Goal: Task Accomplishment & Management: Manage account settings

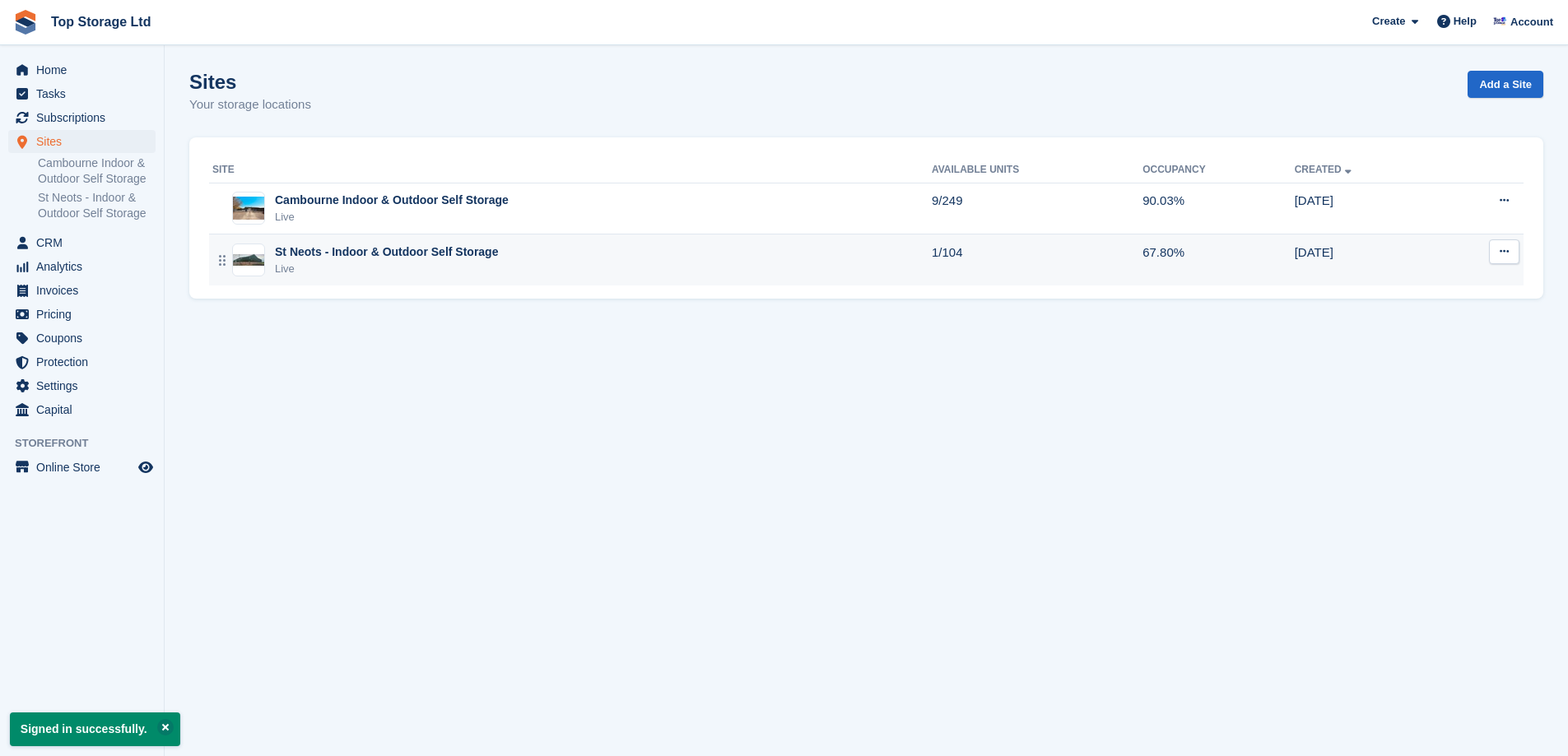
click at [361, 254] on div "St Neots - Indoor & Outdoor Self Storage" at bounding box center [386, 252] width 223 height 17
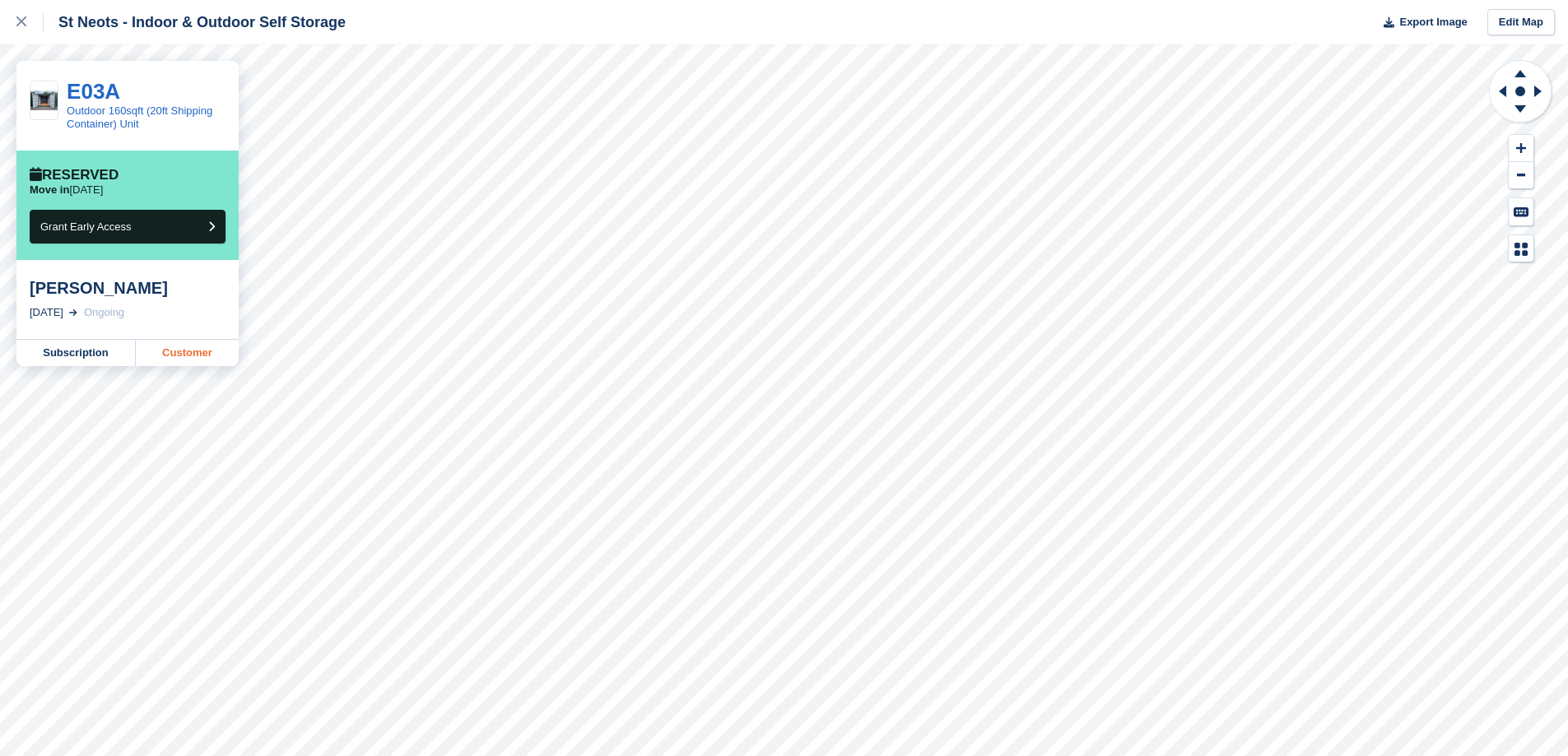
click at [193, 358] on link "Customer" at bounding box center [187, 353] width 103 height 26
click at [169, 346] on link "Customer" at bounding box center [187, 353] width 103 height 26
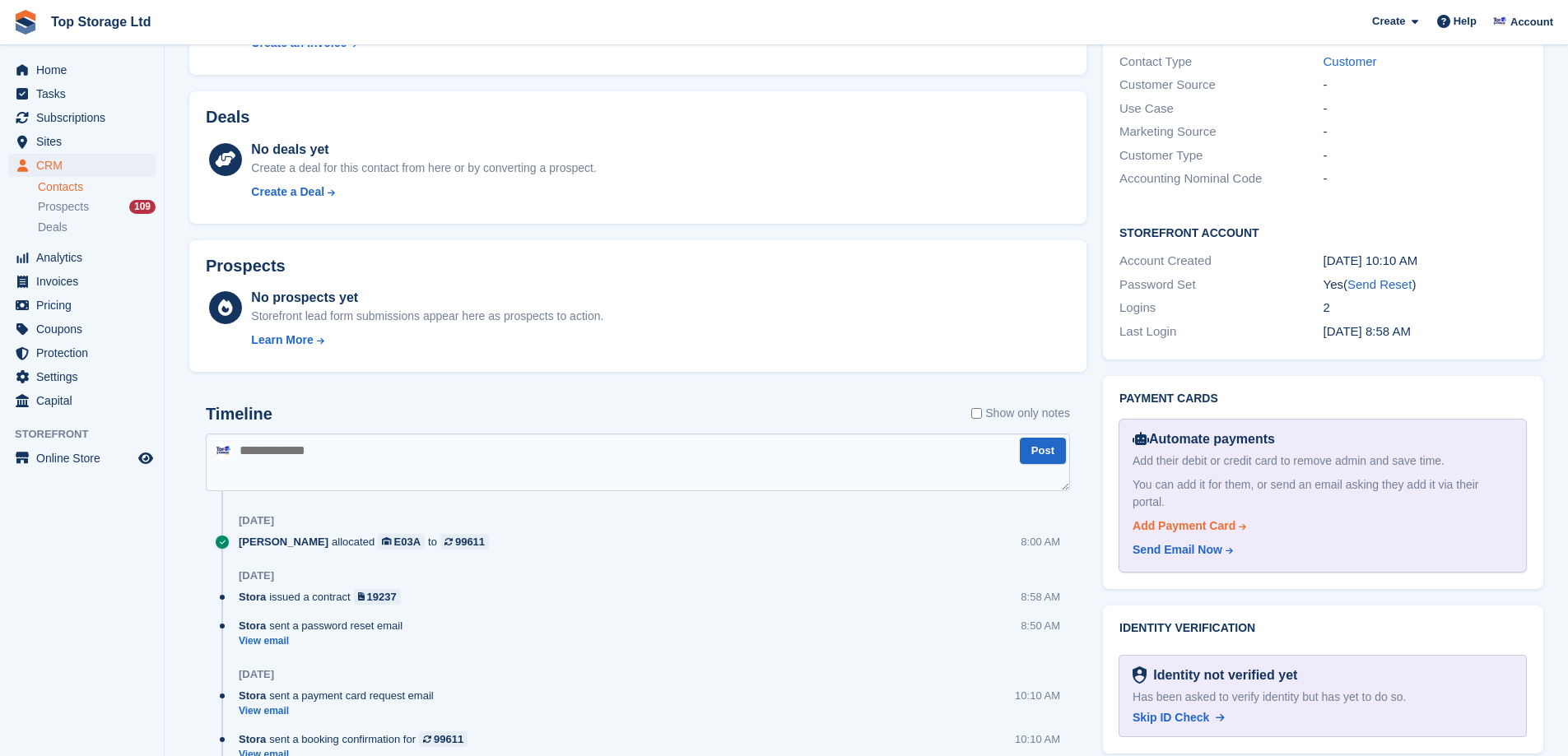
scroll to position [523, 0]
click at [1200, 518] on div "Add Payment Card" at bounding box center [1185, 526] width 103 height 17
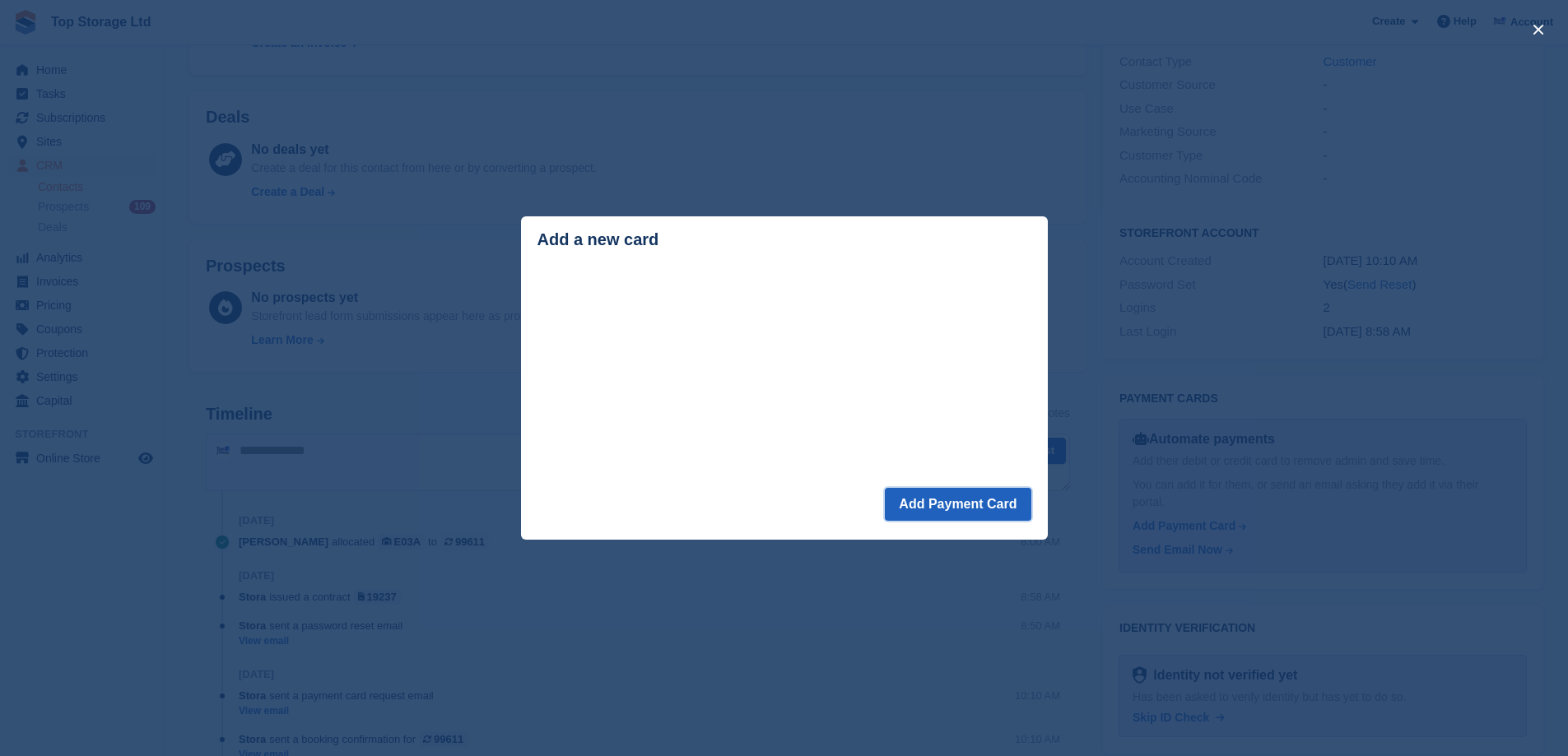
click at [961, 514] on button "Add Payment Card" at bounding box center [958, 504] width 146 height 33
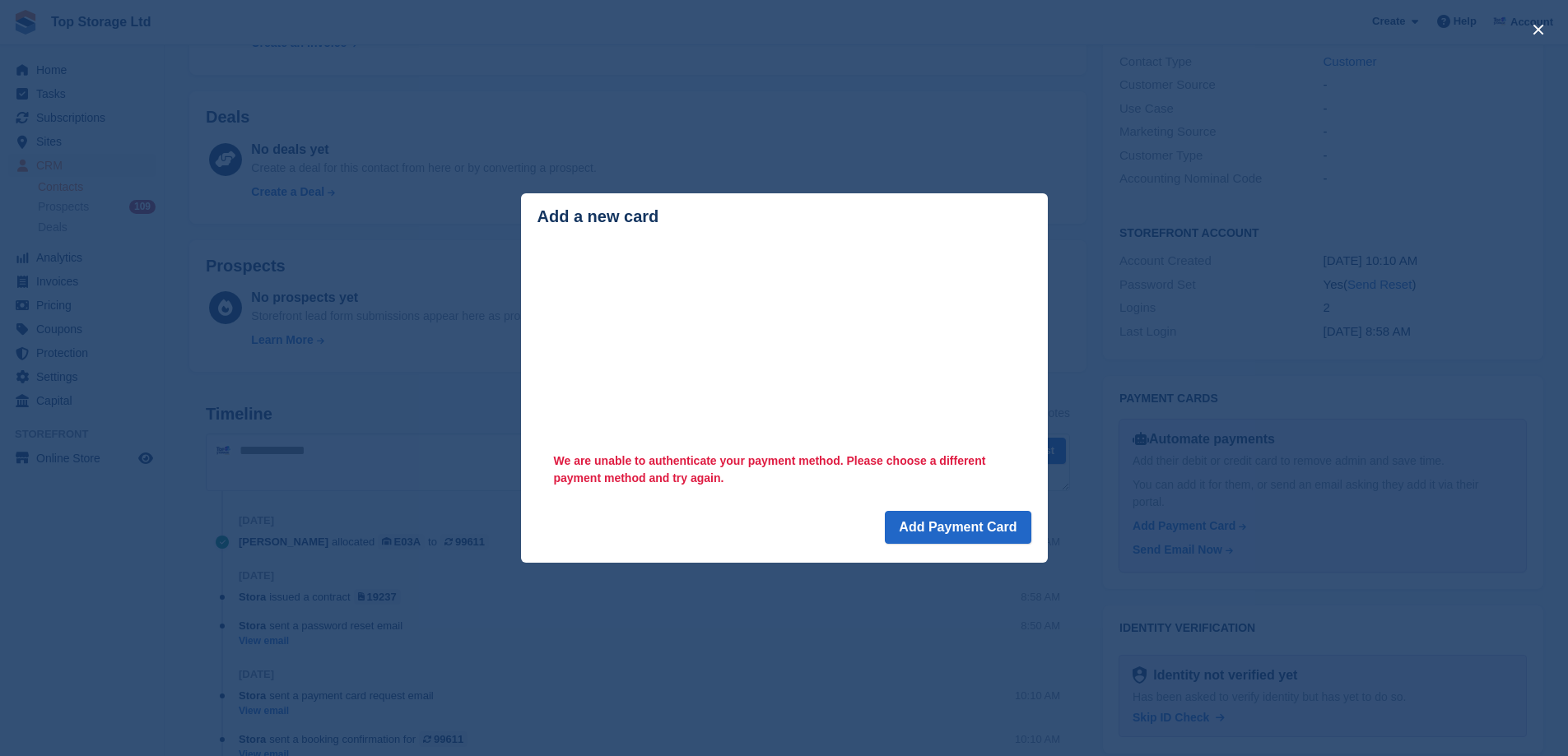
click at [786, 500] on div "Loading Processing We are unable to authenticate your payment method. Please ch…" at bounding box center [784, 378] width 527 height 265
click at [954, 524] on button "Add Payment Card" at bounding box center [958, 527] width 146 height 33
click at [957, 529] on button "Add Payment Card" at bounding box center [958, 527] width 146 height 33
click at [966, 533] on button "Add Payment Card" at bounding box center [958, 527] width 146 height 33
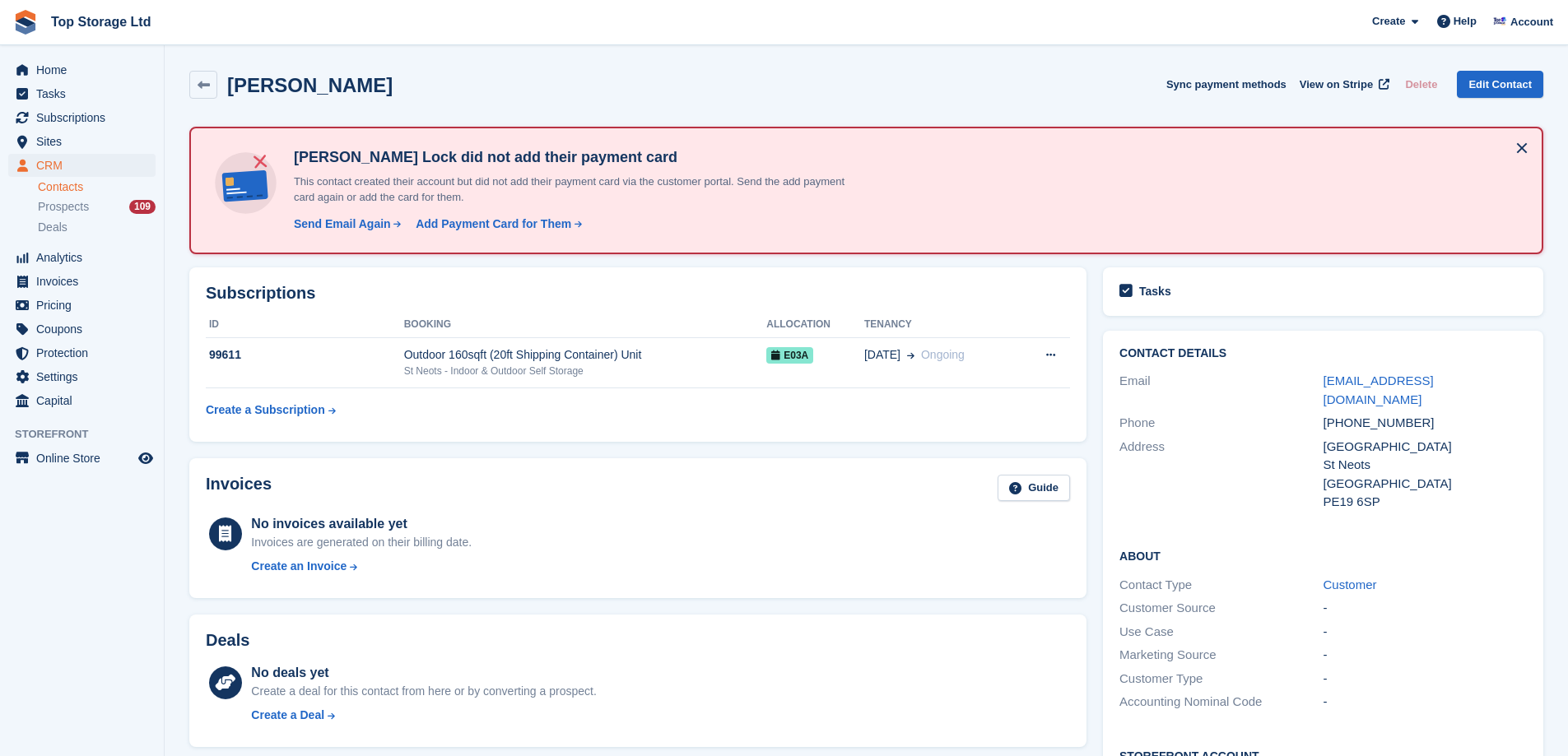
scroll to position [247, 0]
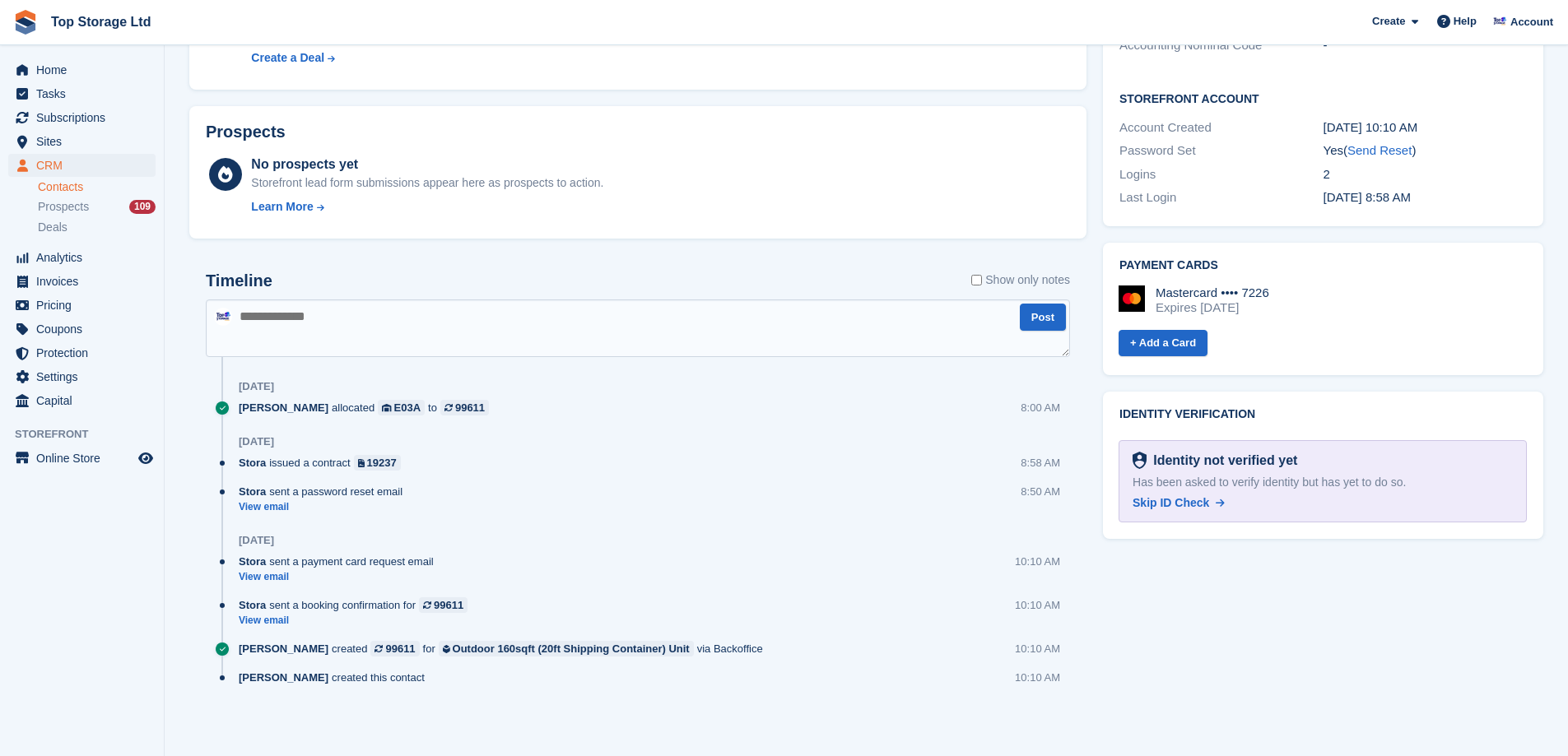
scroll to position [649, 0]
click at [1188, 494] on span "Skip ID Check" at bounding box center [1172, 501] width 77 height 13
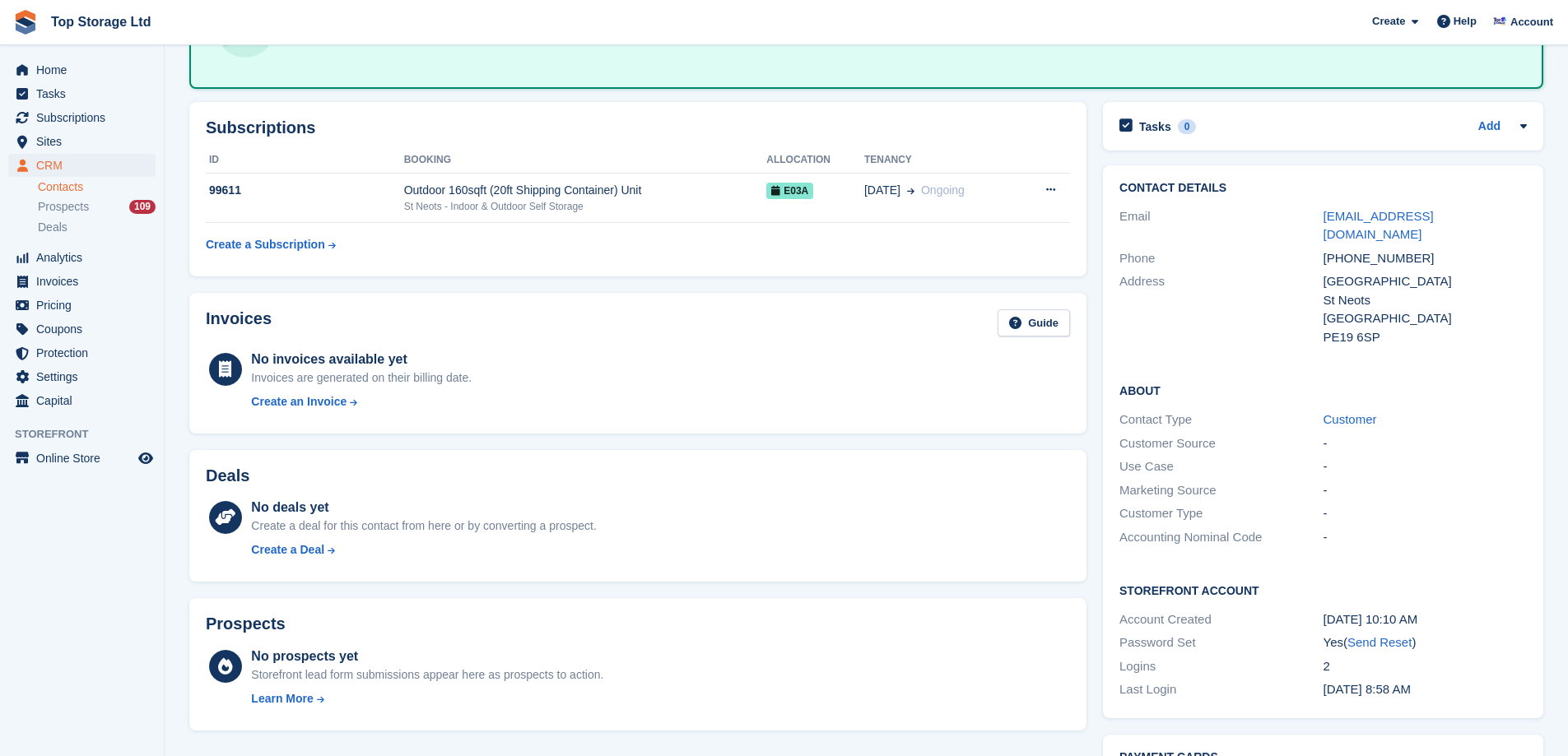
scroll to position [0, 0]
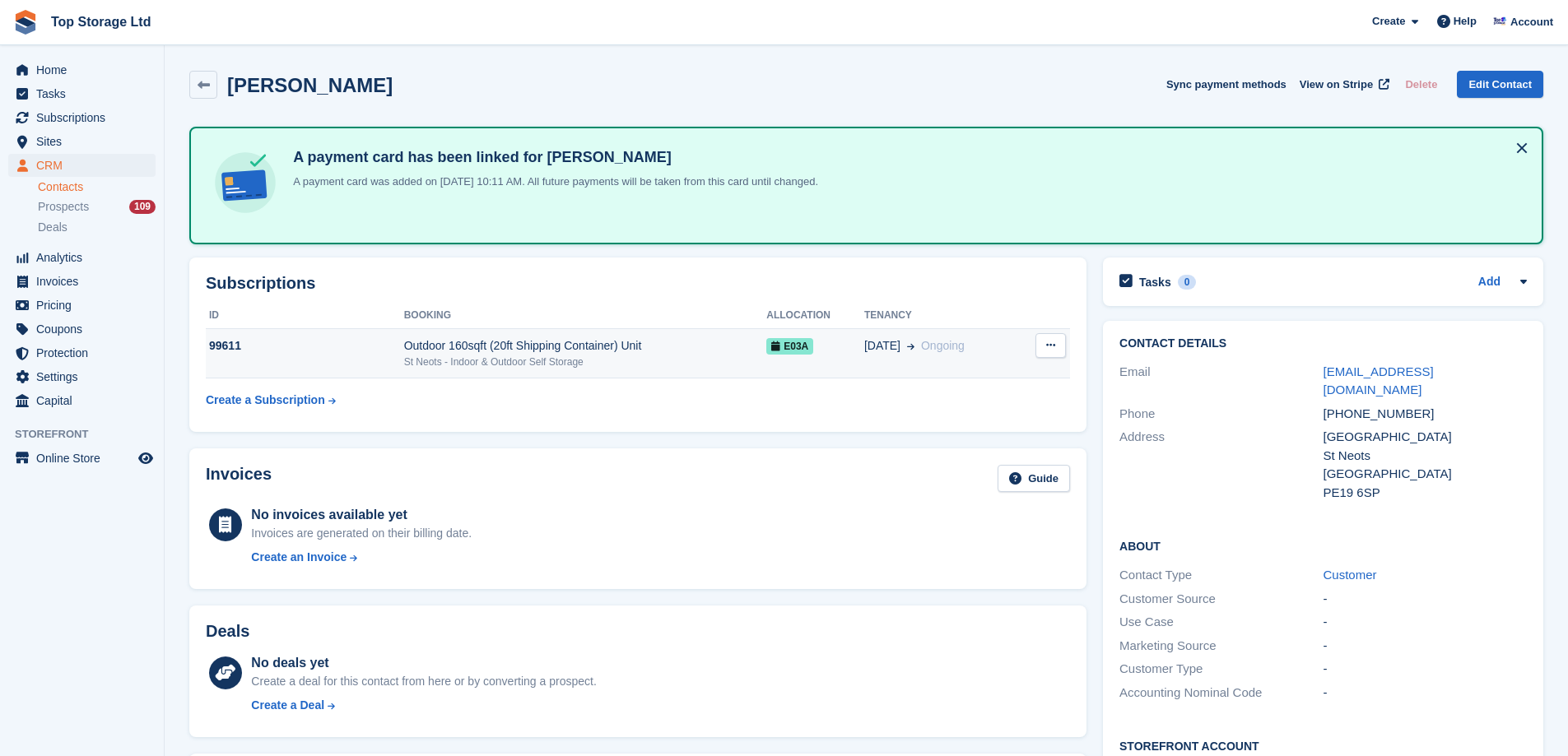
click at [387, 341] on div "99611" at bounding box center [305, 346] width 198 height 17
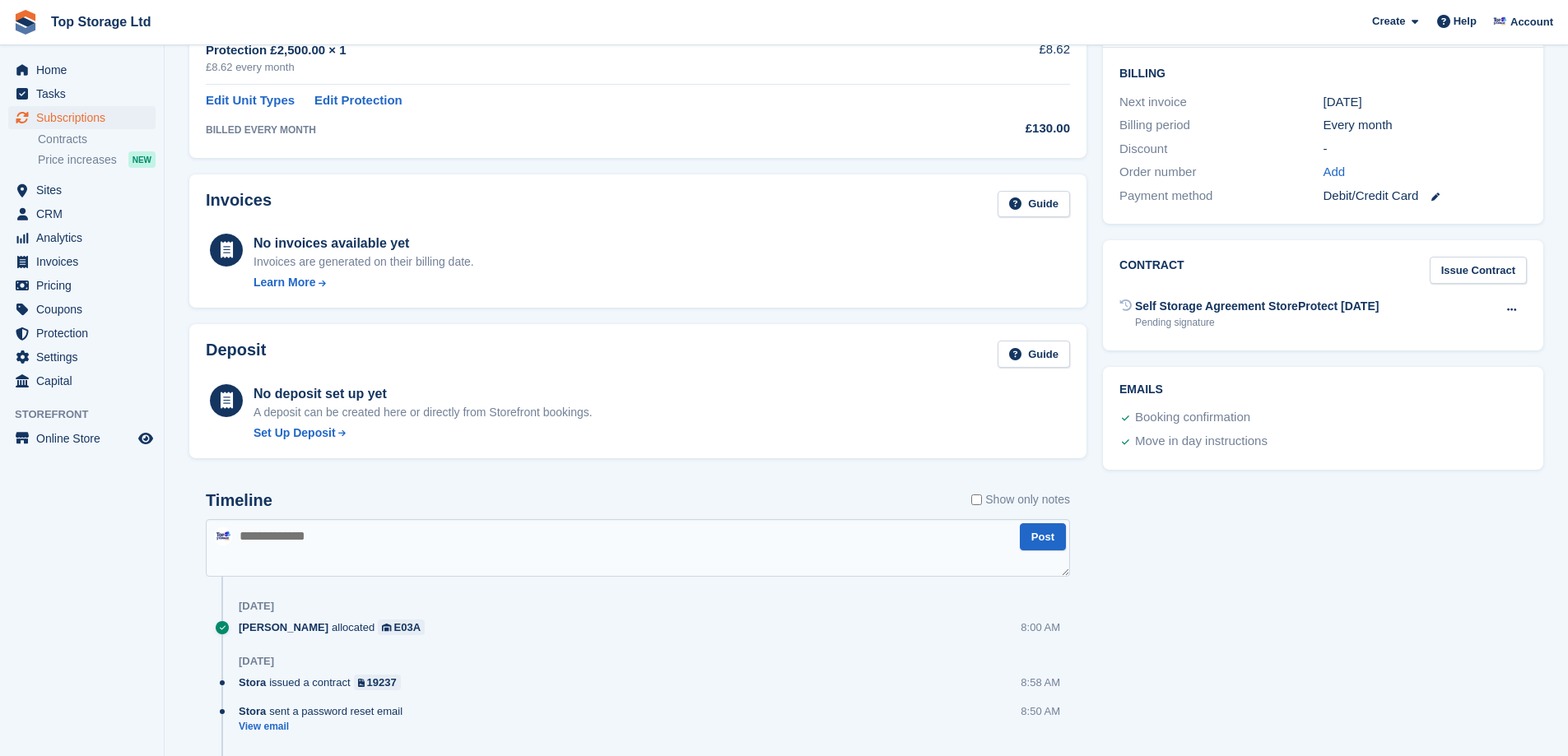
scroll to position [411, 0]
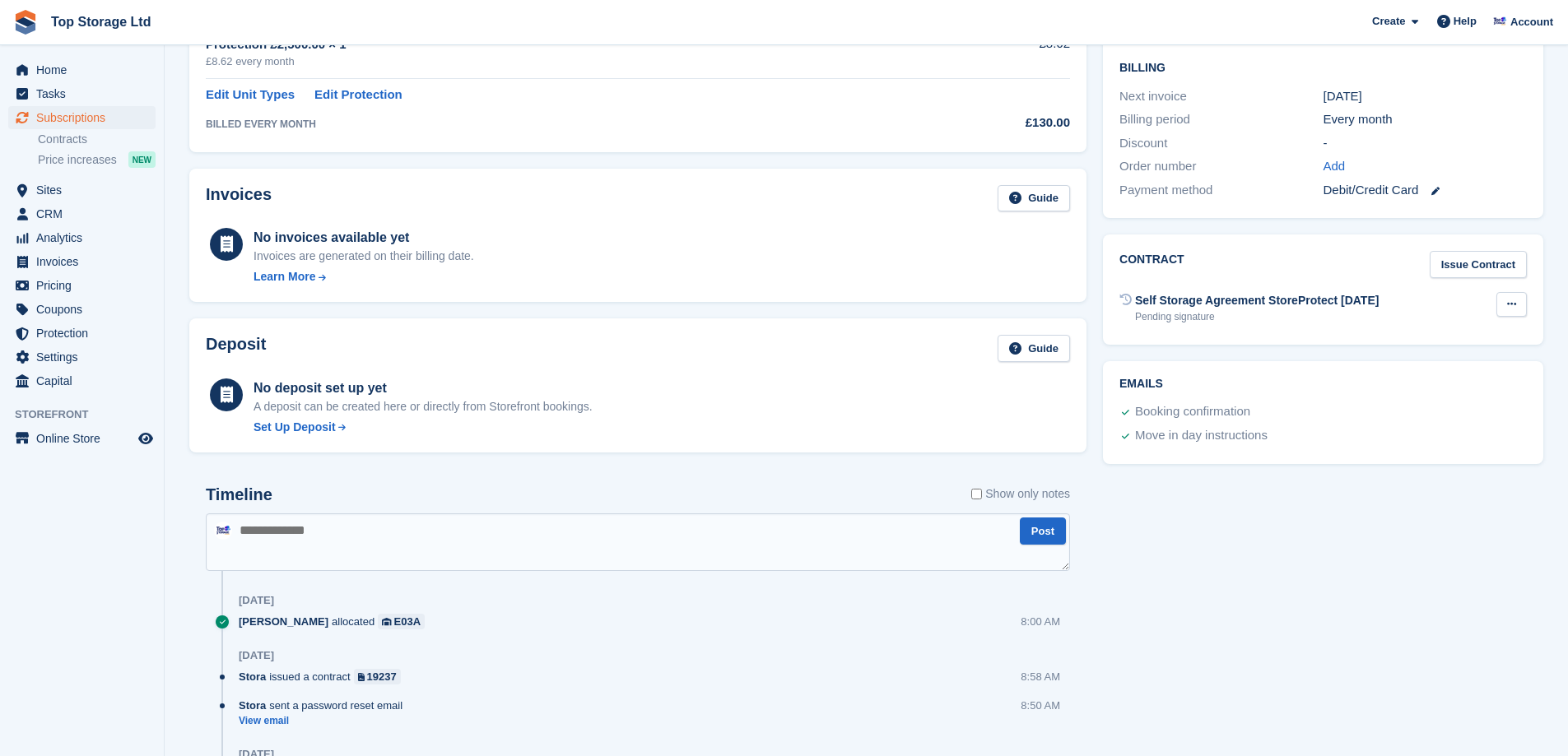
click at [1516, 305] on icon at bounding box center [1512, 304] width 9 height 10
click at [1444, 366] on p "Send contract" at bounding box center [1447, 358] width 143 height 21
click at [1500, 306] on button at bounding box center [1512, 305] width 31 height 24
click at [1187, 328] on div "Contract Issue Contract Self Storage Agreement StoreProtect Jan 2024 Pending si…" at bounding box center [1323, 290] width 440 height 110
click at [1512, 298] on button at bounding box center [1512, 305] width 31 height 24
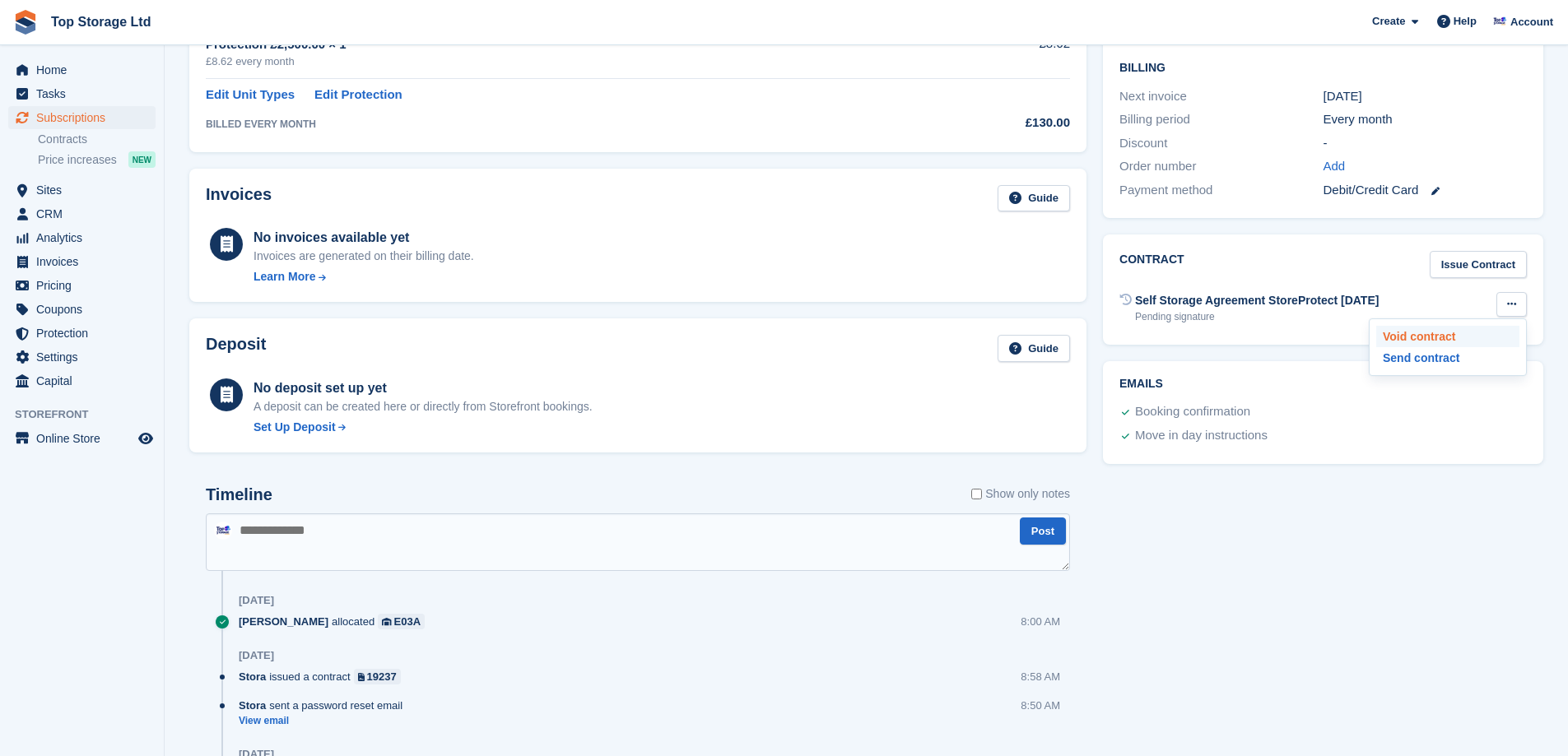
click at [1434, 342] on p "Void contract" at bounding box center [1447, 336] width 143 height 21
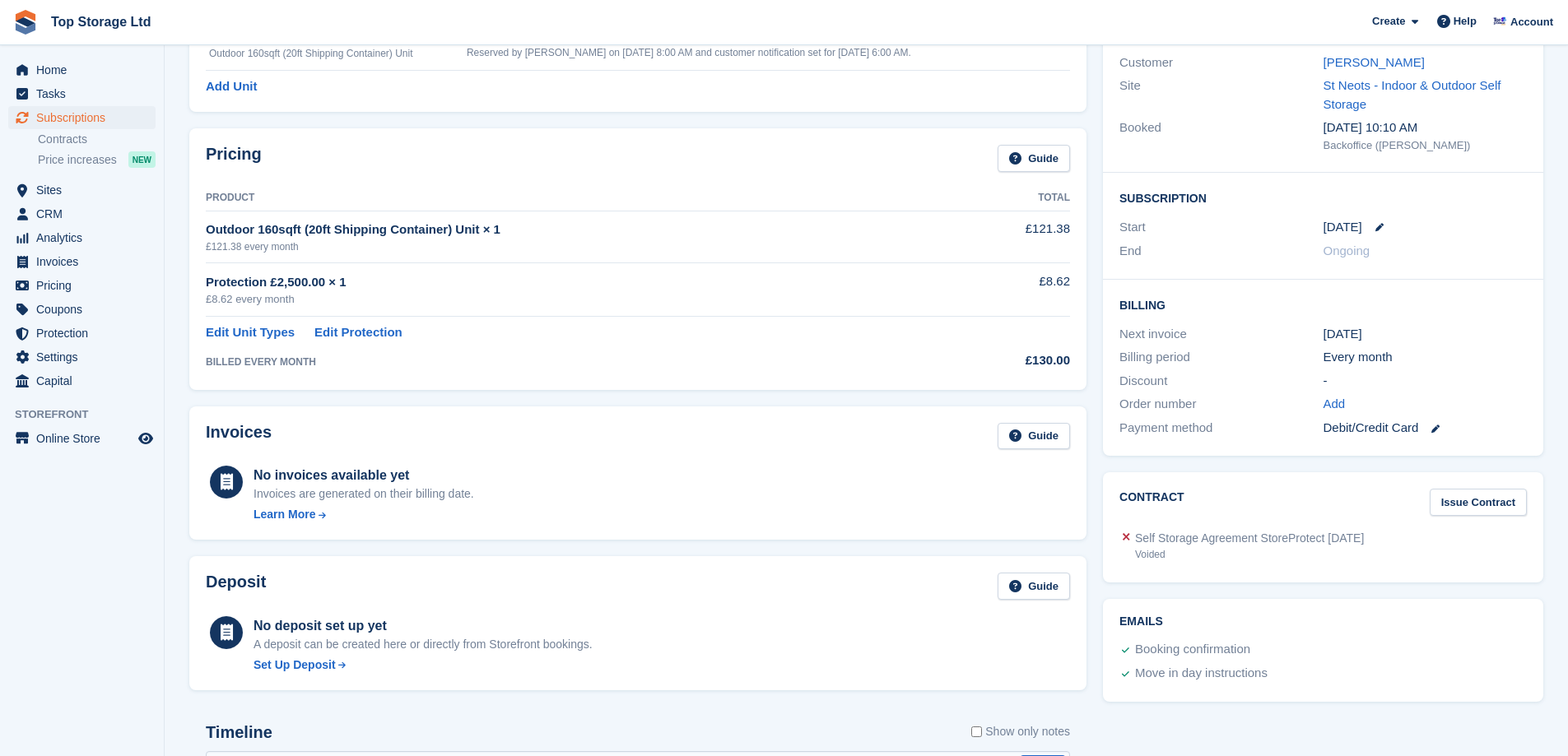
scroll to position [0, 0]
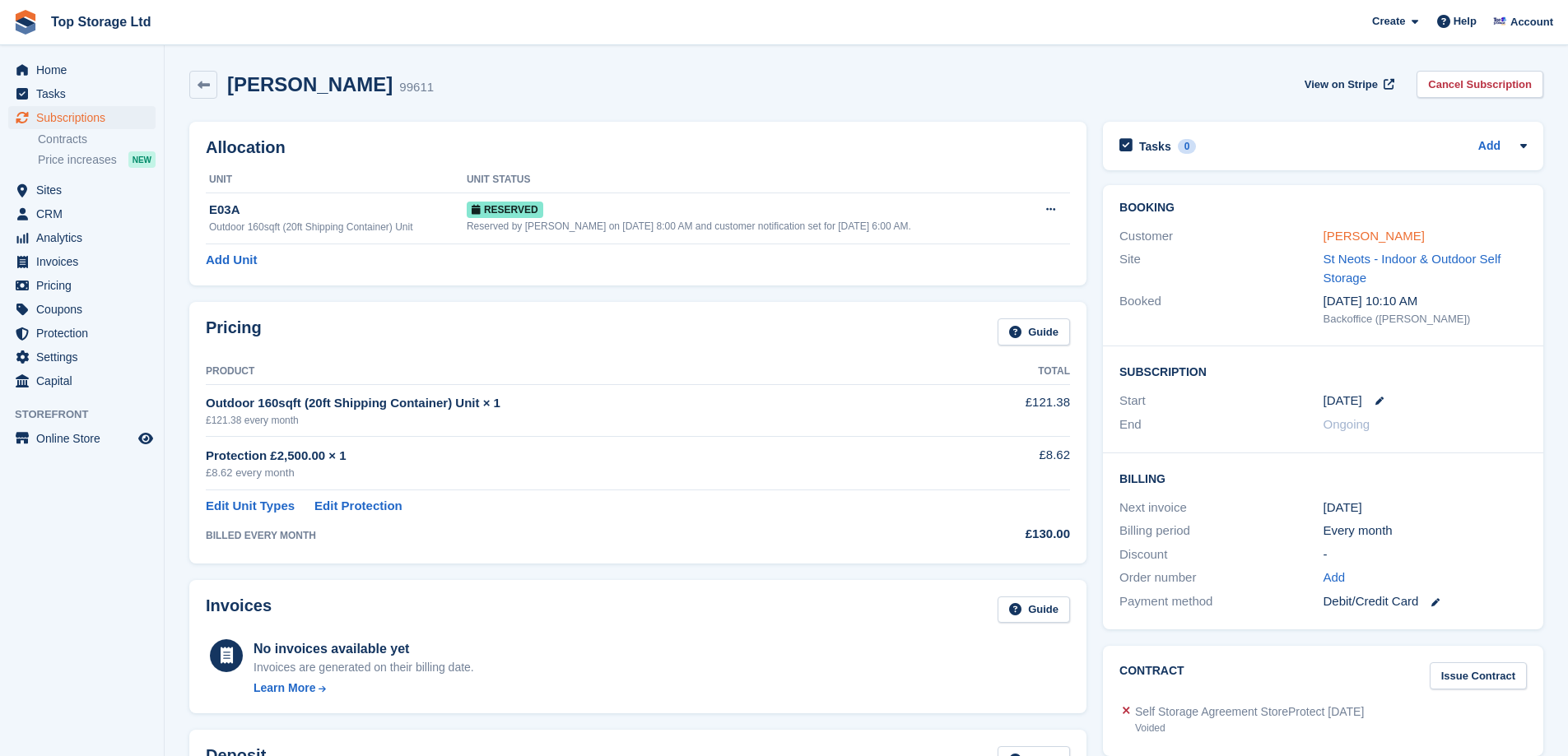
click at [1351, 229] on link "[PERSON_NAME]" at bounding box center [1374, 235] width 101 height 14
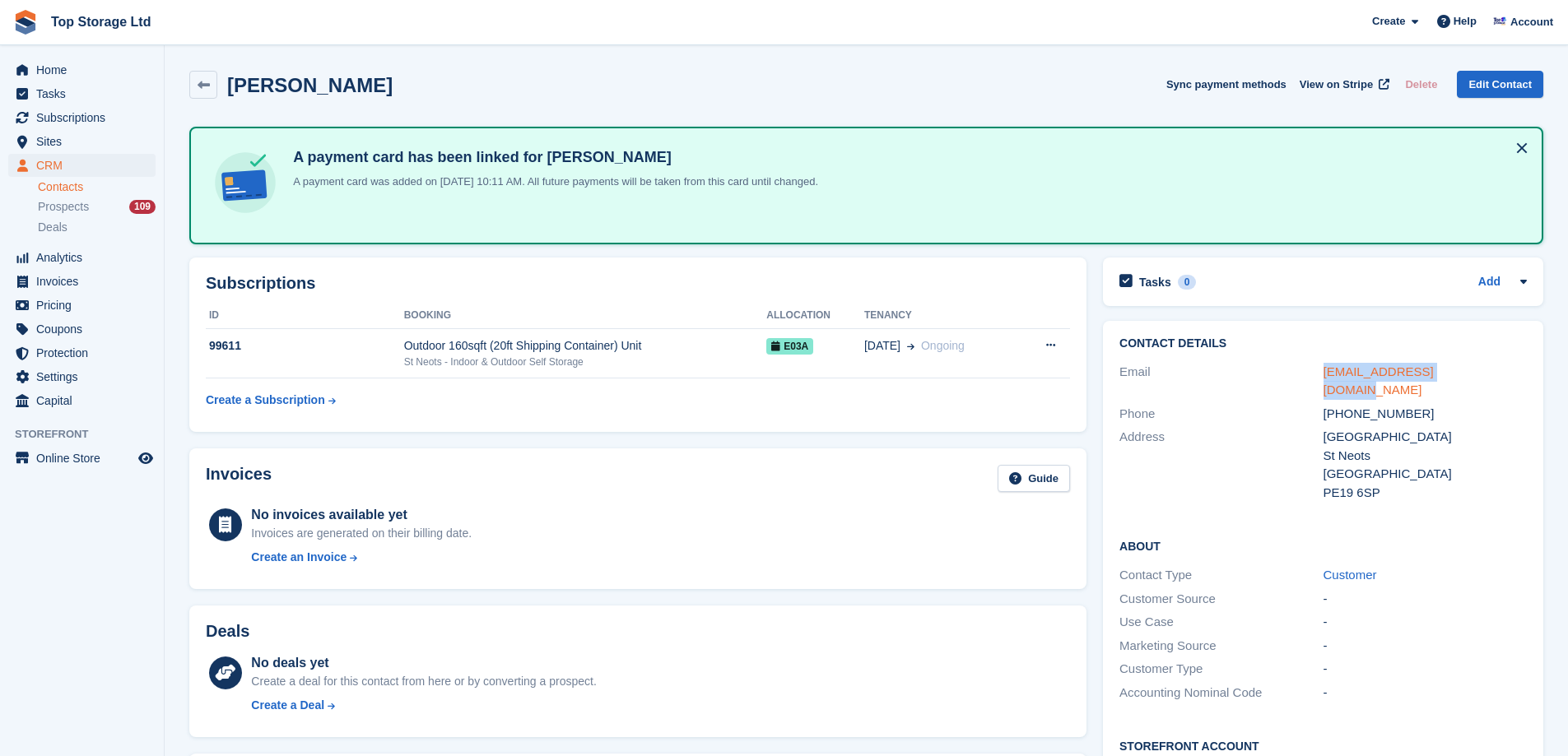
drag, startPoint x: 1482, startPoint y: 373, endPoint x: 1324, endPoint y: 377, distance: 158.1
click at [1324, 377] on div "comptonlock1@gmail.com" at bounding box center [1425, 381] width 203 height 37
copy link "comptonlock1@gmail.com"
click at [535, 349] on div "Outdoor 160sqft (20ft Shipping Container) Unit" at bounding box center [585, 346] width 363 height 17
